Goal: Navigation & Orientation: Find specific page/section

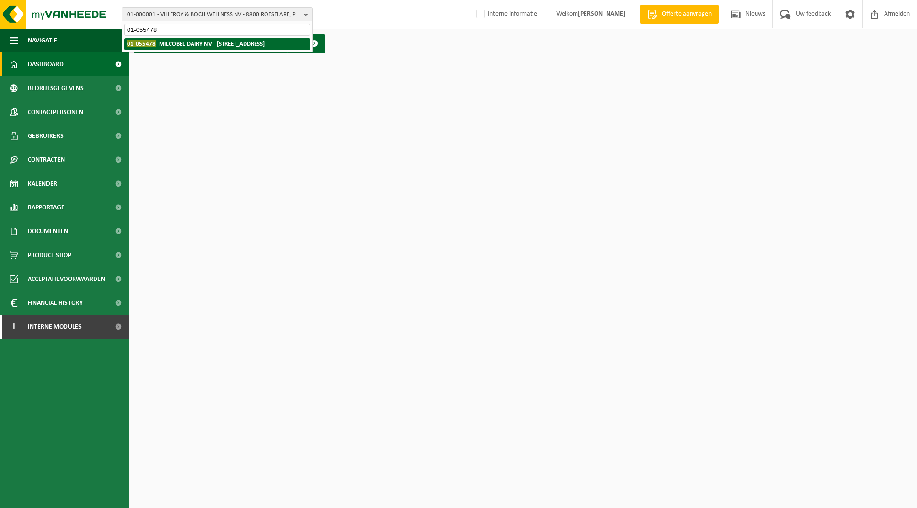
type input "01-055478"
click at [185, 42] on strong "01-055478 - MILCOBEL DAIRY NV - 9120 KALLO, FABRIEKSTRAAT 141" at bounding box center [195, 43] width 137 height 7
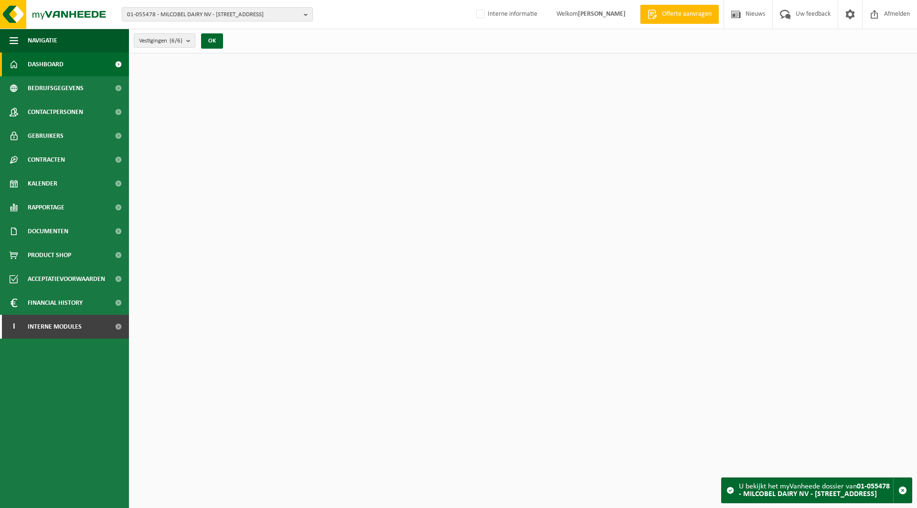
click at [188, 10] on span "01-055478 - MILCOBEL DAIRY NV - [STREET_ADDRESS]" at bounding box center [213, 15] width 173 height 14
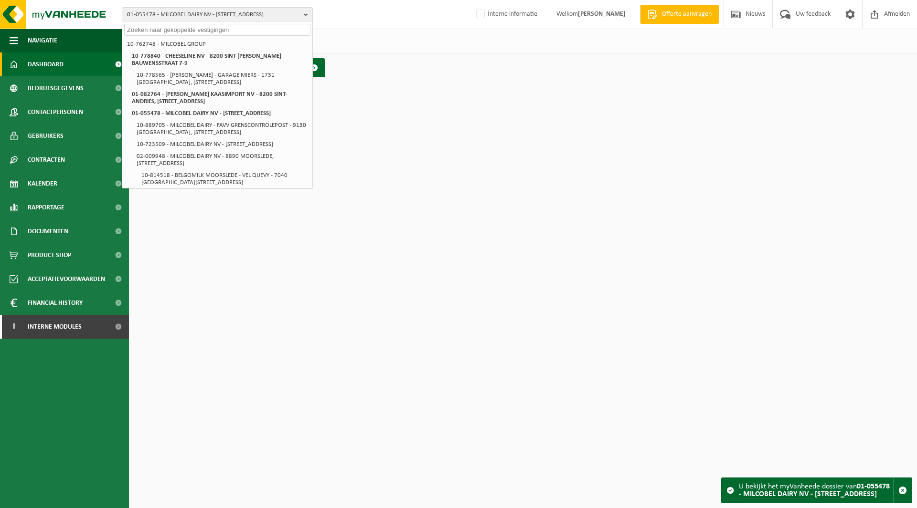
click at [210, 257] on html "01-055478 - MILCOBEL DAIRY NV - [GEOGRAPHIC_DATA][STREET_ADDRESS] 10-762748 - M…" at bounding box center [458, 254] width 917 height 508
click at [158, 48] on li "10-762748 - MILCOBEL GROUP" at bounding box center [217, 44] width 186 height 12
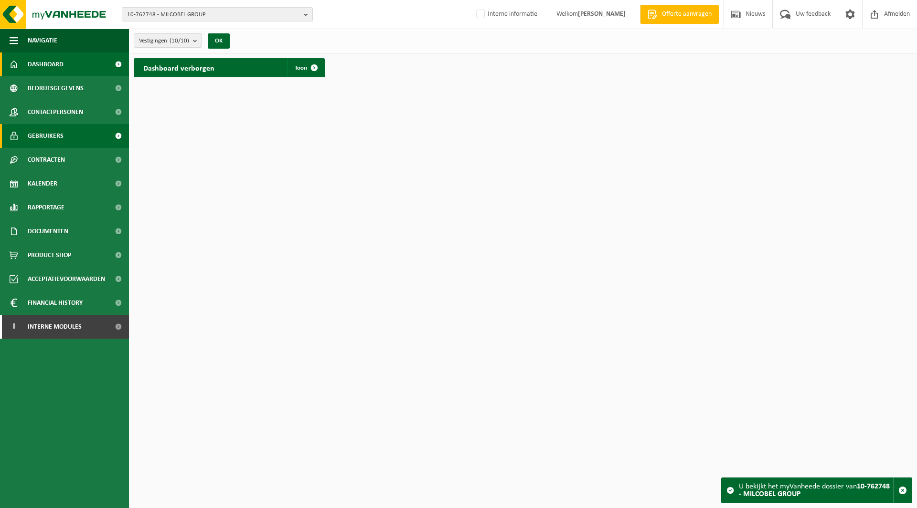
click at [40, 136] on span "Gebruikers" at bounding box center [46, 136] width 36 height 24
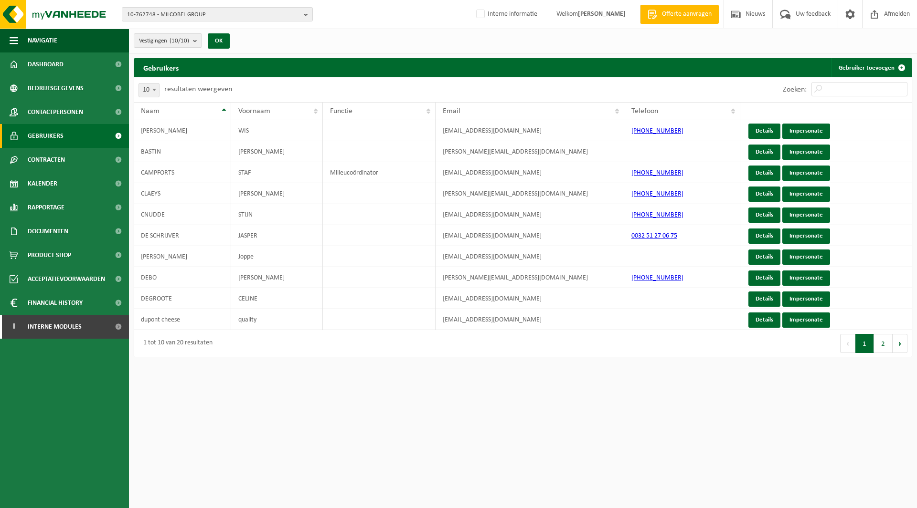
drag, startPoint x: 608, startPoint y: 415, endPoint x: 578, endPoint y: 355, distance: 67.3
click at [608, 415] on html "10-762748 - MILCOBEL GROUP 10-762748 - MILCOBEL GROUP 10-778840 - CHEESELINE NV…" at bounding box center [458, 254] width 917 height 508
click at [886, 348] on button "2" at bounding box center [883, 343] width 19 height 19
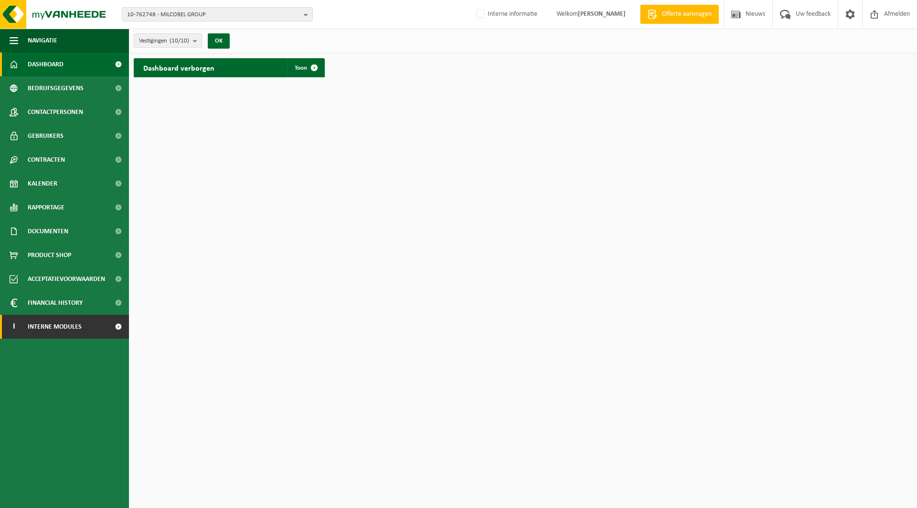
click at [60, 325] on span "Interne modules" at bounding box center [55, 327] width 54 height 24
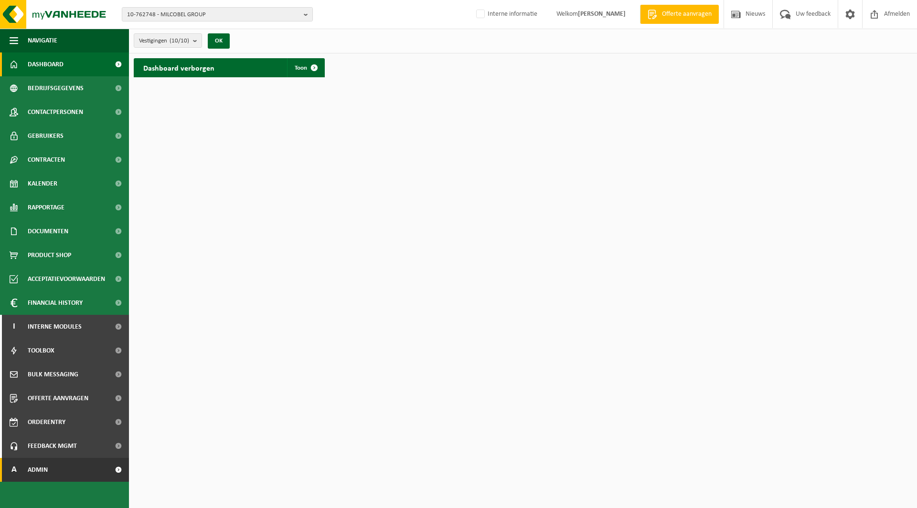
click at [36, 472] on span "Admin" at bounding box center [38, 470] width 20 height 24
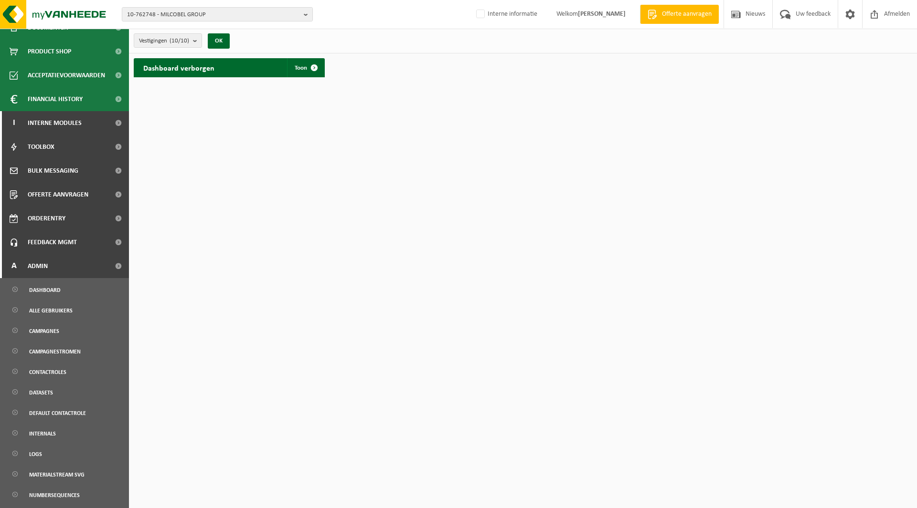
scroll to position [286, 0]
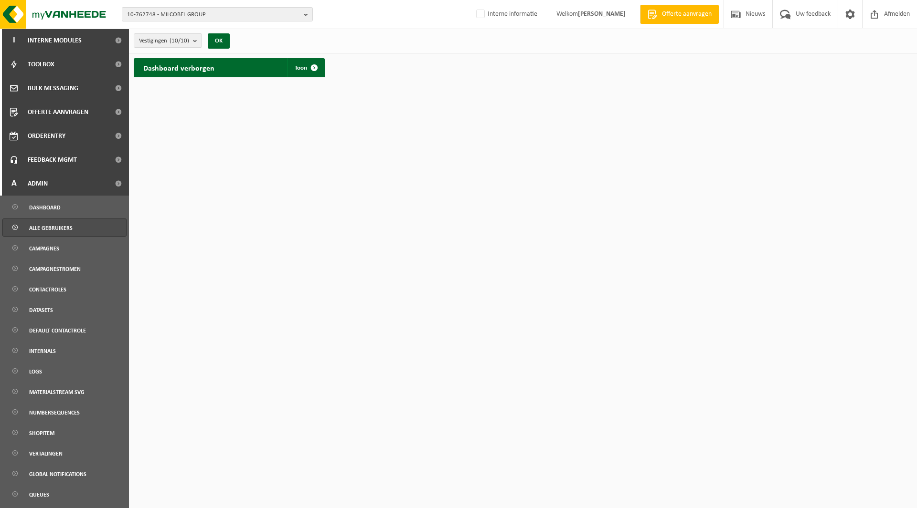
click at [57, 226] on span "Alle gebruikers" at bounding box center [50, 228] width 43 height 18
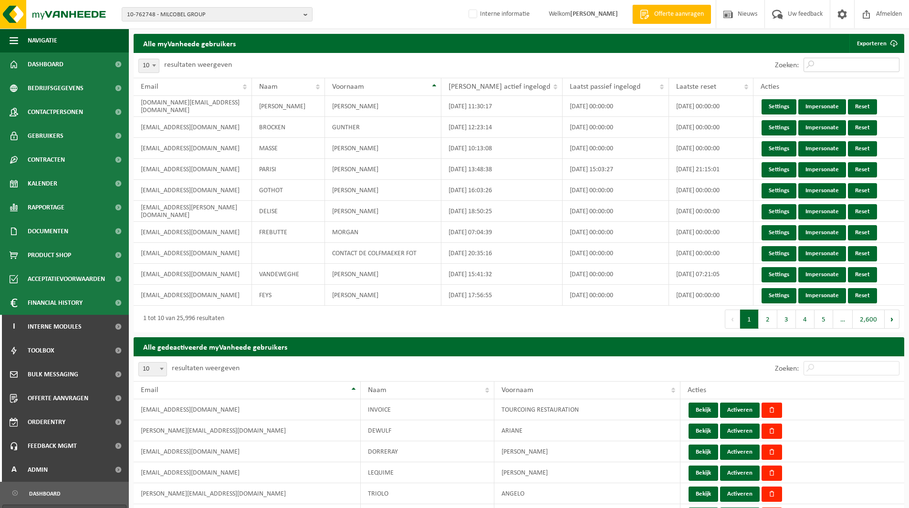
click at [829, 62] on input "Zoeken:" at bounding box center [852, 65] width 96 height 14
paste input "geert.janssens@milcobel.com"
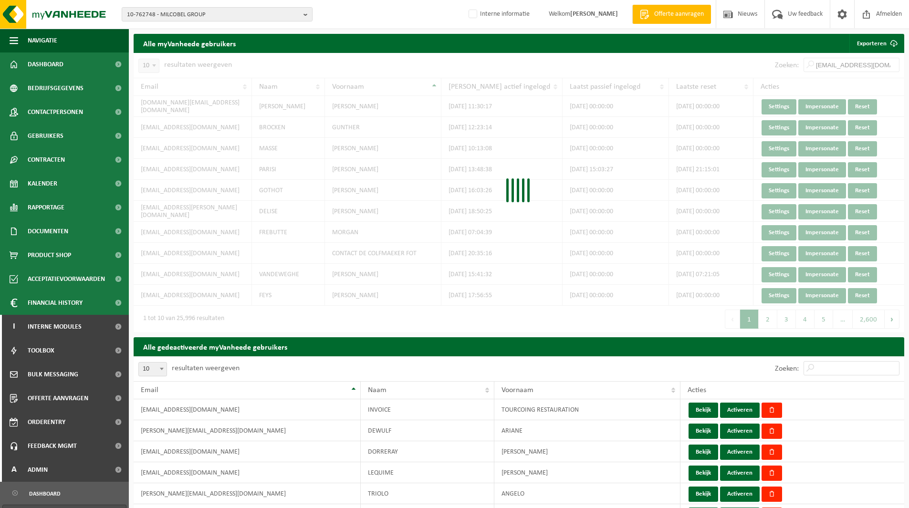
scroll to position [0, 11]
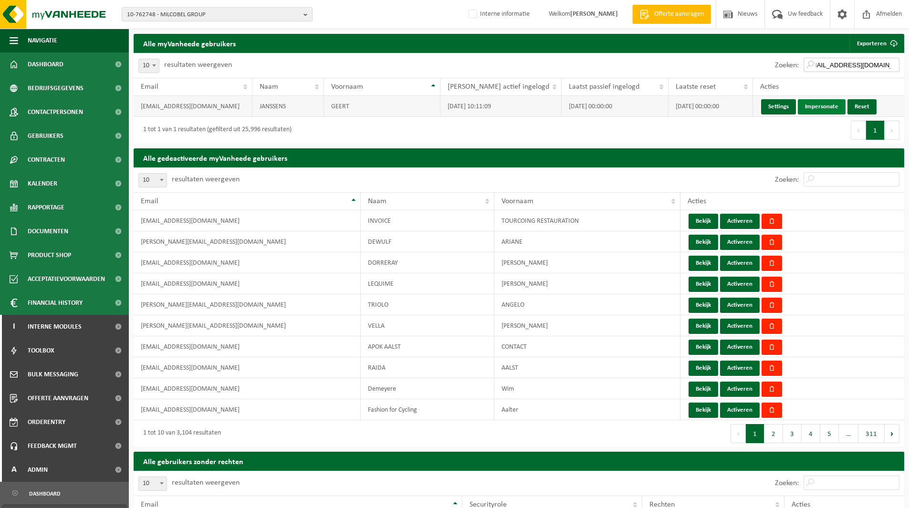
type input "geert.janssens@milcobel.com"
click at [813, 105] on link "Impersonate" at bounding box center [822, 106] width 48 height 15
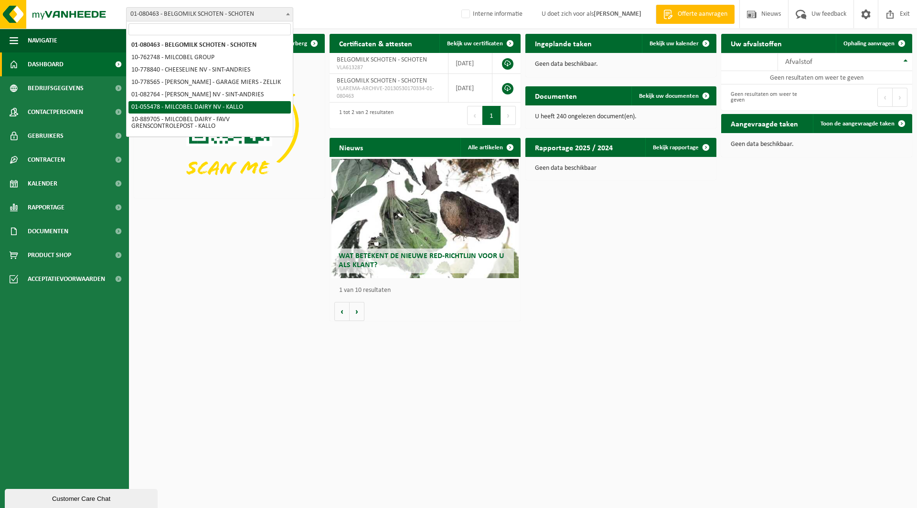
click at [179, 340] on html "Vestiging: 01-080463 - BELGOMILK SCHOTEN - SCHOTEN 10-762748 - MILCOBEL GROUP 1…" at bounding box center [458, 254] width 917 height 508
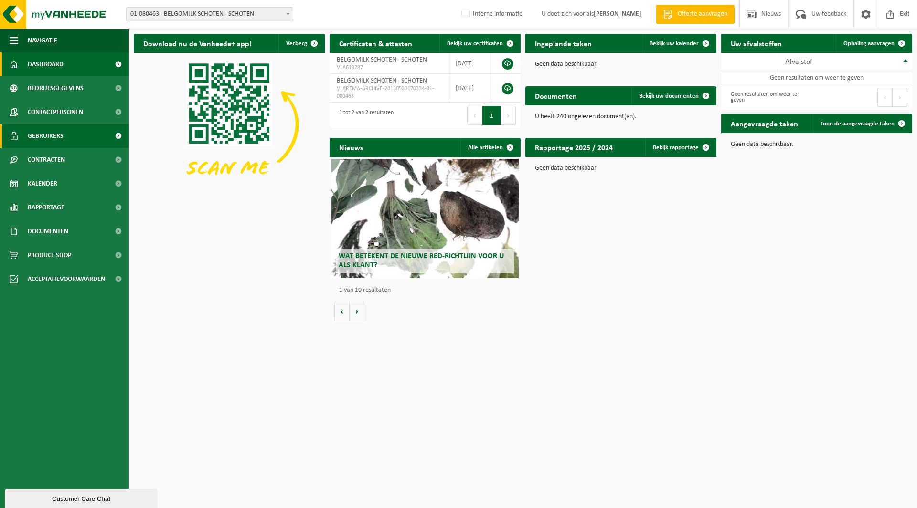
click at [48, 137] on span "Gebruikers" at bounding box center [46, 136] width 36 height 24
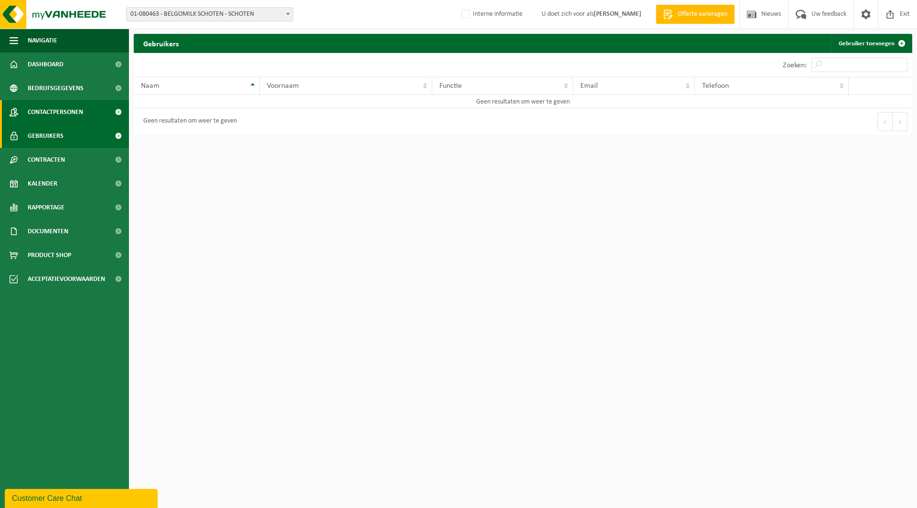
click at [48, 114] on span "Contactpersonen" at bounding box center [55, 112] width 55 height 24
click at [46, 134] on span "Gebruikers" at bounding box center [46, 136] width 36 height 24
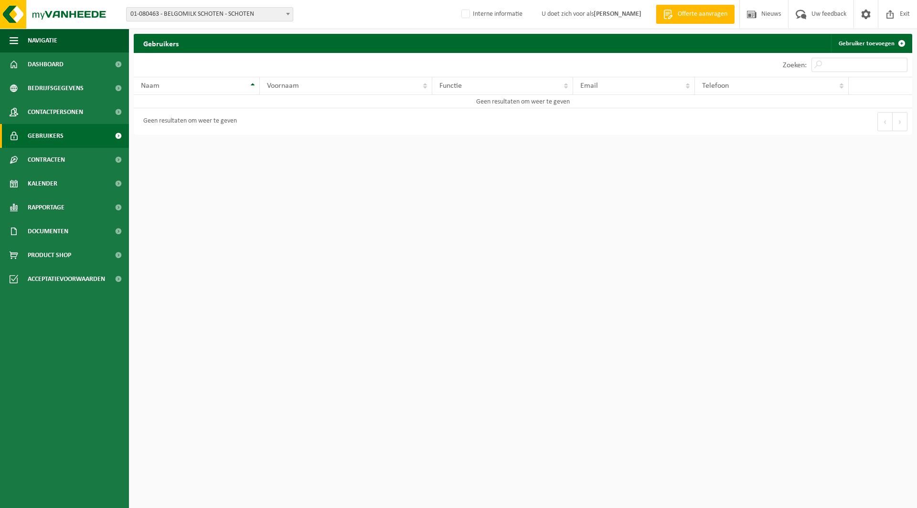
click at [44, 113] on span "Contactpersonen" at bounding box center [55, 112] width 55 height 24
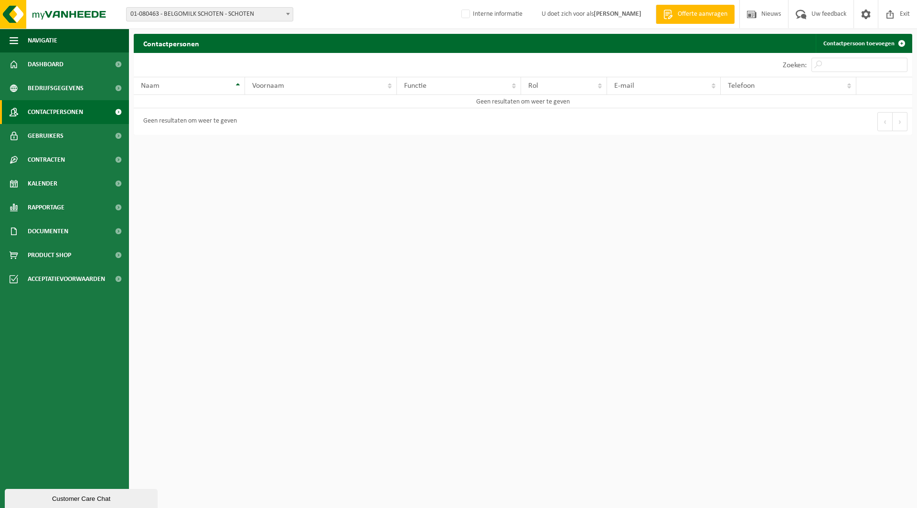
click at [186, 20] on span "01-080463 - BELGOMILK SCHOTEN - SCHOTEN" at bounding box center [210, 14] width 166 height 13
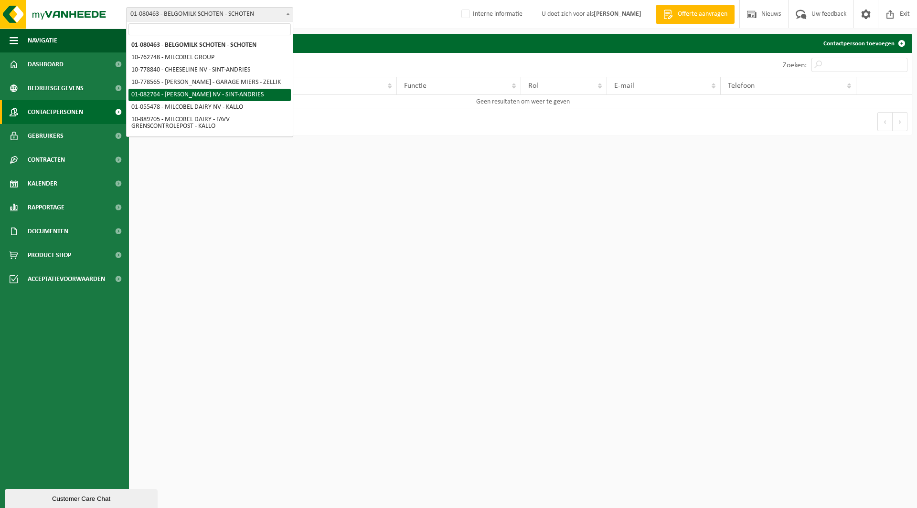
click at [196, 296] on html "Vestiging: 01-080463 - BELGOMILK SCHOTEN - SCHOTEN 10-762748 - MILCOBEL GROUP 1…" at bounding box center [458, 254] width 917 height 508
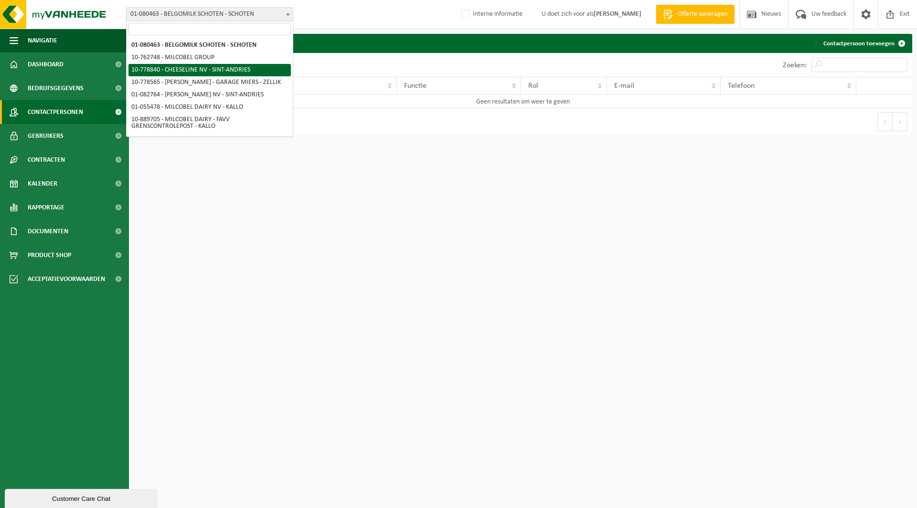
click at [448, 177] on html "Vestiging: 01-080463 - BELGOMILK SCHOTEN - SCHOTEN 10-762748 - MILCOBEL GROUP 1…" at bounding box center [458, 254] width 917 height 508
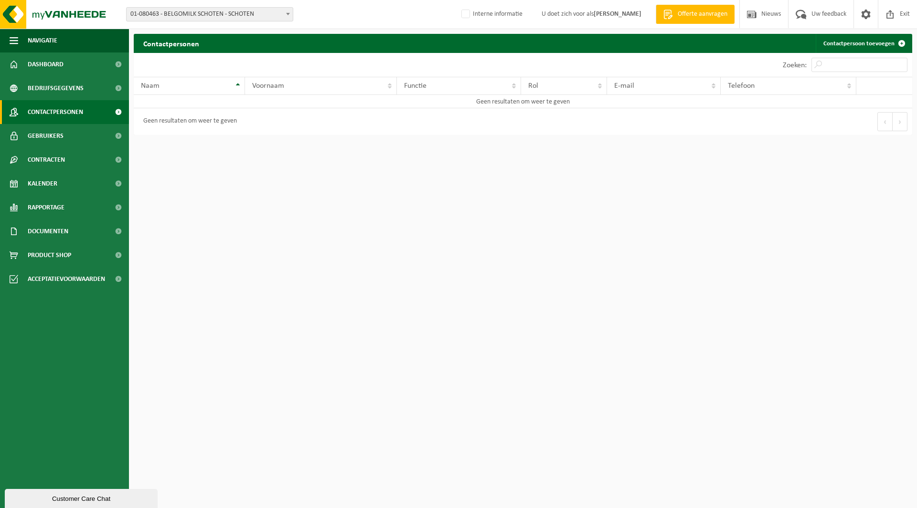
click at [354, 1] on div "Vestiging: 01-080463 - BELGOMILK SCHOTEN - SCHOTEN 10-762748 - MILCOBEL GROUP 1…" at bounding box center [458, 14] width 917 height 29
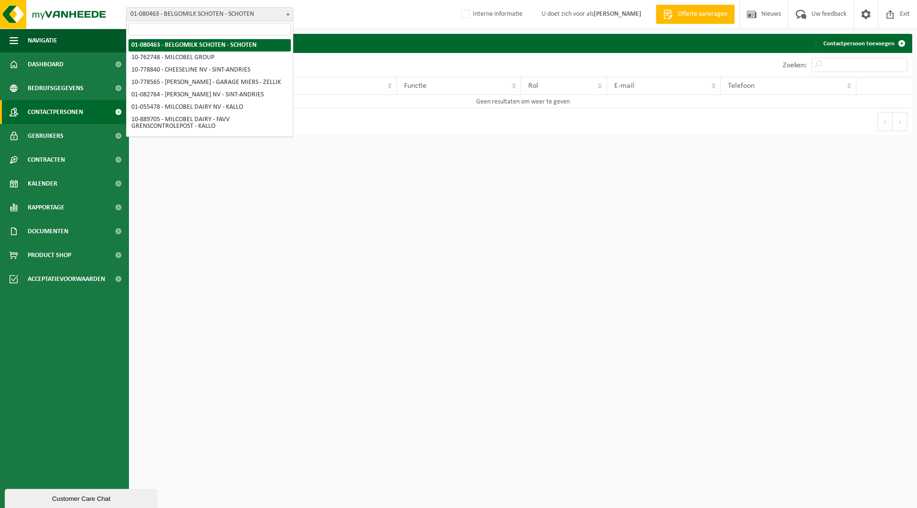
click at [156, 15] on span "01-080463 - BELGOMILK SCHOTEN - SCHOTEN" at bounding box center [210, 14] width 166 height 13
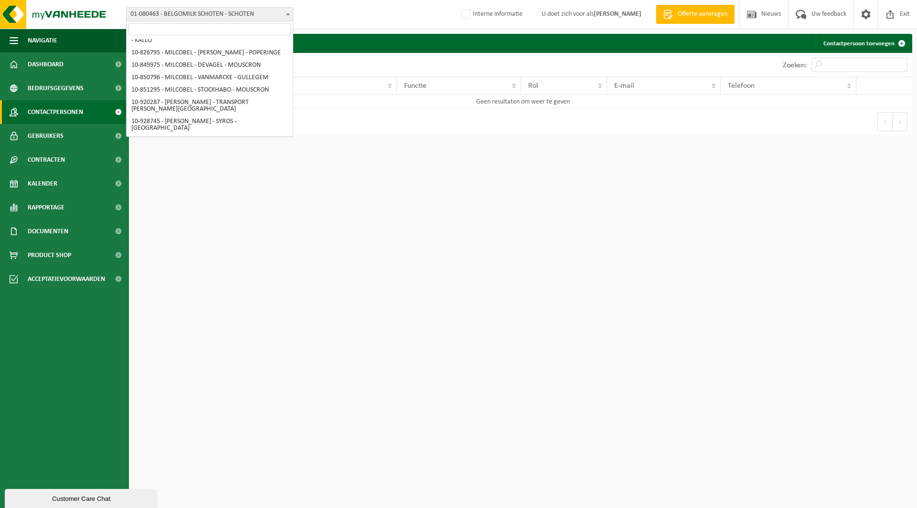
scroll to position [181, 0]
click at [279, 231] on html "Vestiging: 01-080463 - BELGOMILK SCHOTEN - SCHOTEN 10-762748 - MILCOBEL GROUP 1…" at bounding box center [458, 254] width 917 height 508
click at [241, 181] on html "Vestiging: 01-080463 - BELGOMILK SCHOTEN - SCHOTEN 10-762748 - MILCOBEL GROUP 1…" at bounding box center [458, 254] width 917 height 508
